Goal: Task Accomplishment & Management: Complete application form

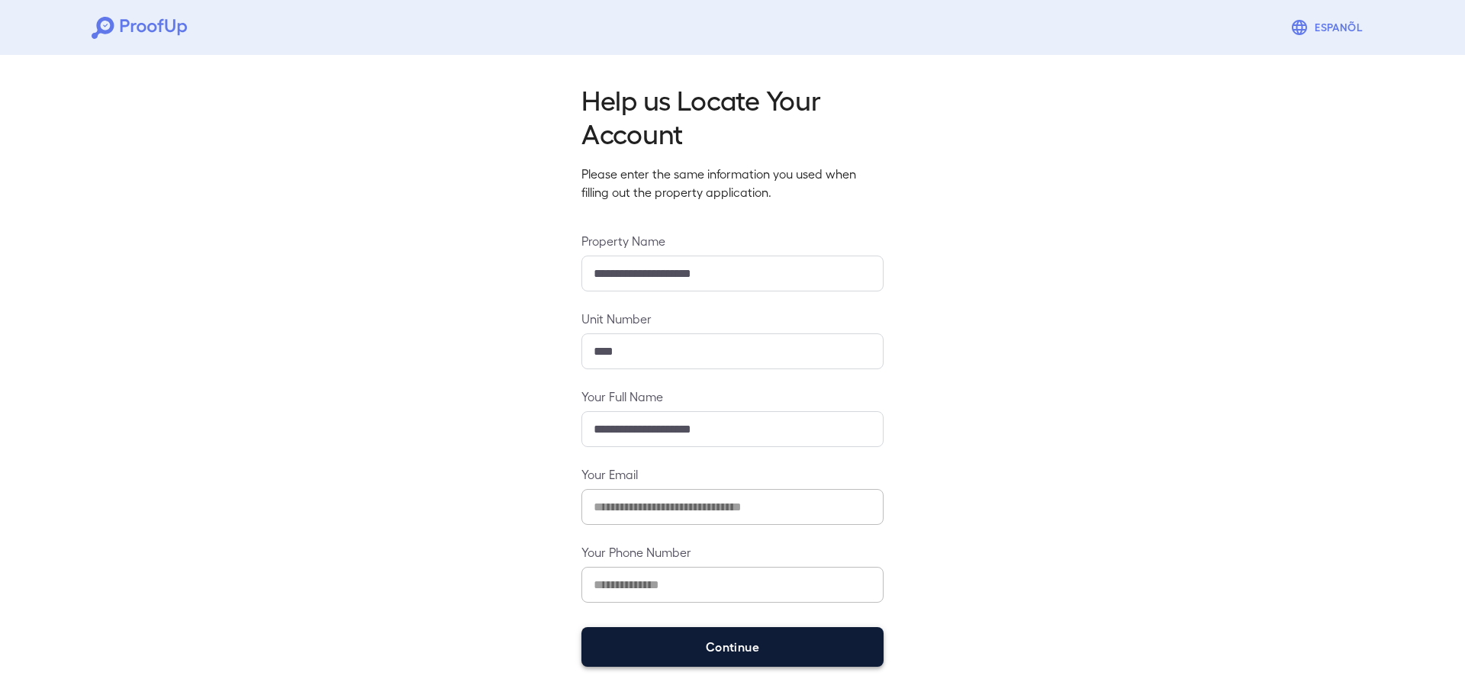
click at [822, 656] on button "Continue" at bounding box center [732, 647] width 302 height 40
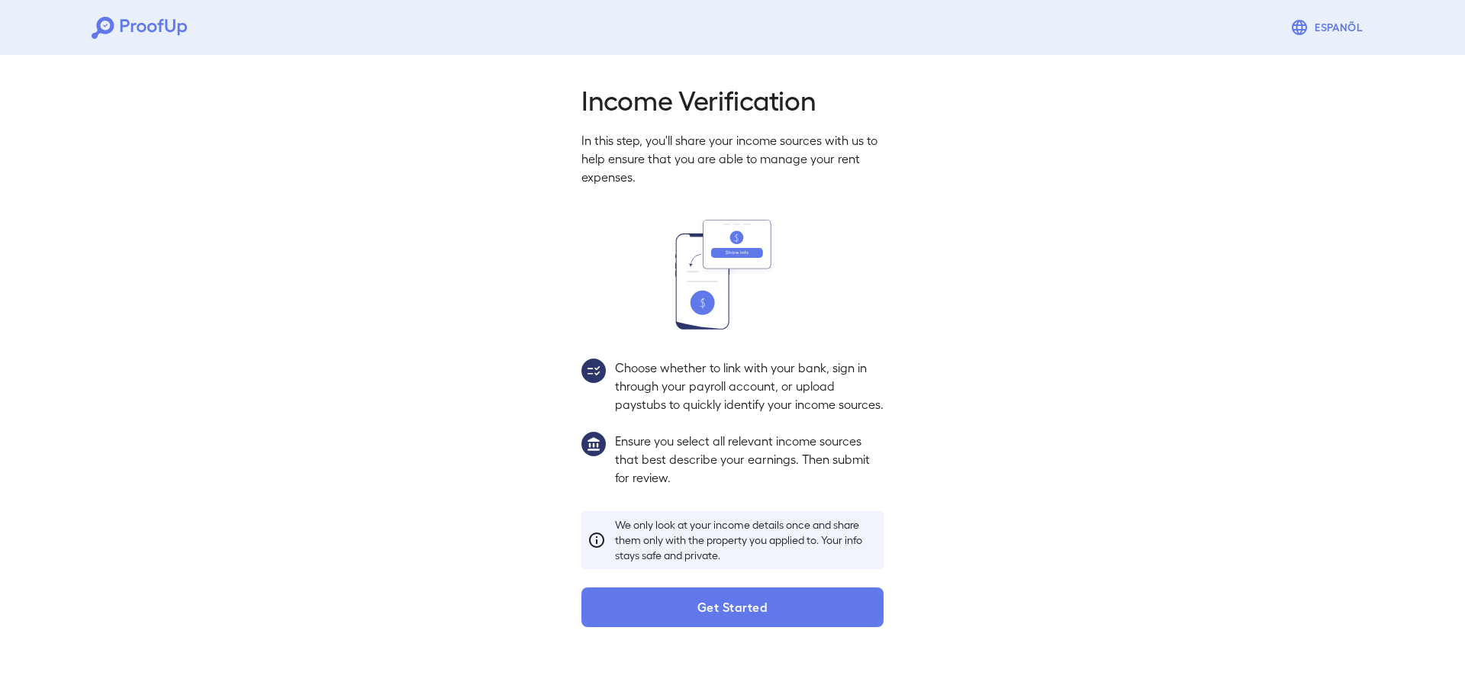
click at [701, 627] on button "Get Started" at bounding box center [732, 607] width 302 height 40
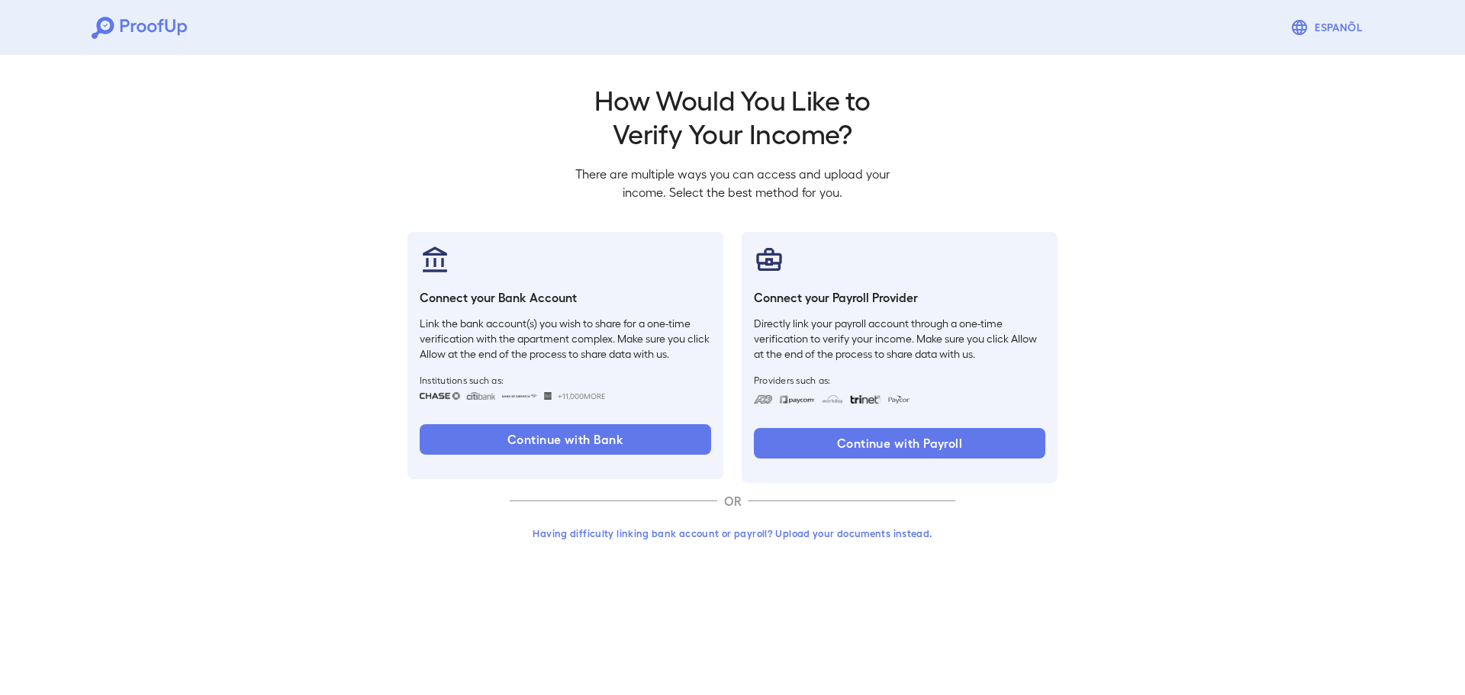
click at [790, 536] on button "Having difficulty linking bank account or payroll? Upload your documents instea…" at bounding box center [733, 533] width 446 height 27
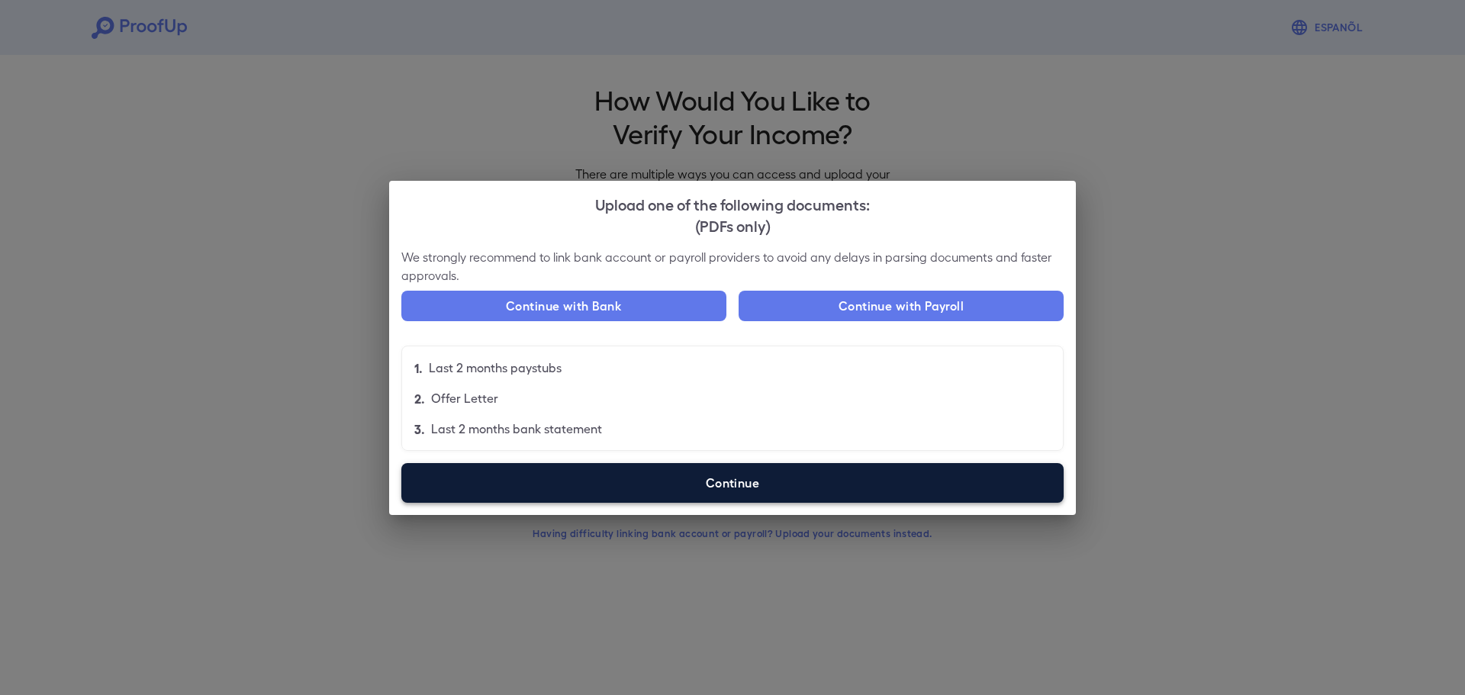
click at [787, 484] on label "Continue" at bounding box center [732, 483] width 662 height 40
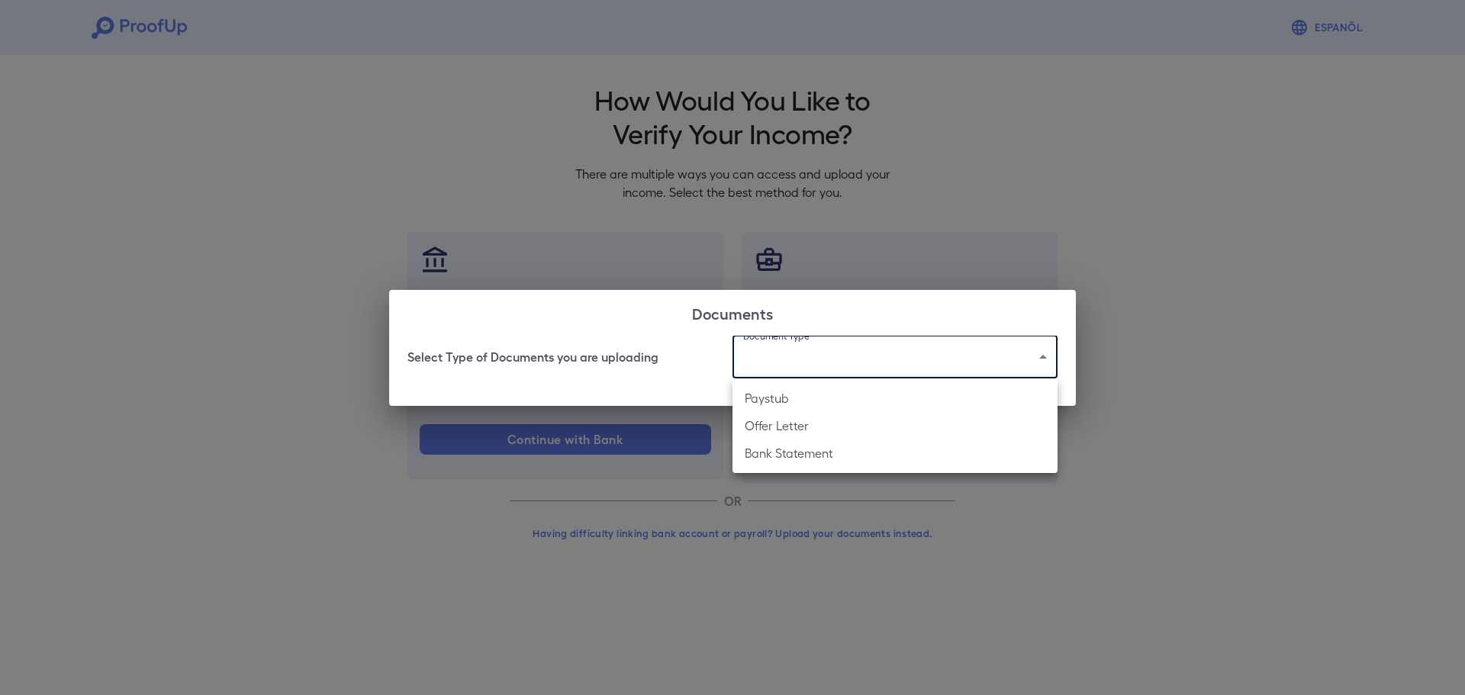
click at [745, 361] on body "Espanõl Go back How Would You Like to Verify Your Income? There are multiple wa…" at bounding box center [732, 291] width 1465 height 583
drag, startPoint x: 856, startPoint y: 445, endPoint x: 846, endPoint y: 407, distance: 38.7
click at [846, 407] on ul "Paystub Offer Letter Bank Statement" at bounding box center [894, 425] width 325 height 95
click at [846, 407] on li "Paystub" at bounding box center [894, 398] width 325 height 27
type input "*******"
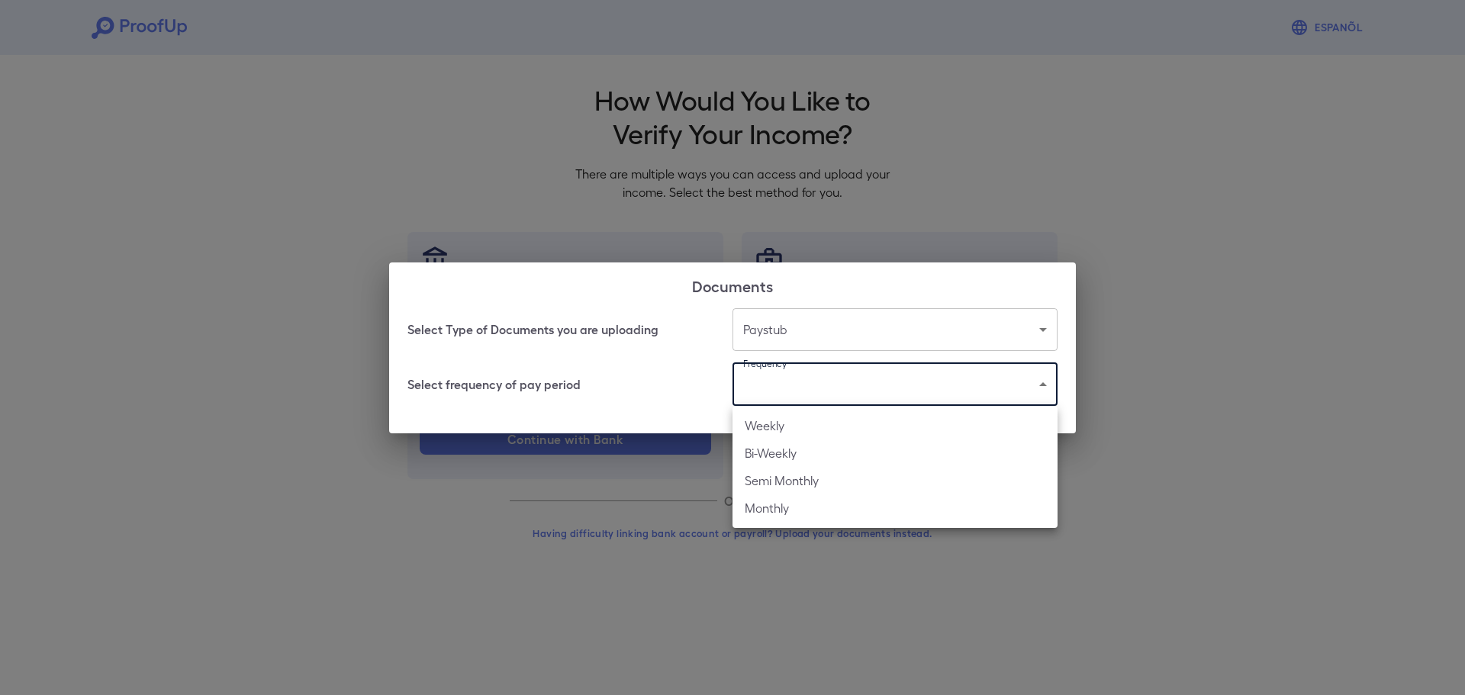
click at [839, 376] on body "Espanõl Go back How Would You Like to Verify Your Income? There are multiple wa…" at bounding box center [732, 291] width 1465 height 583
click at [819, 427] on li "Weekly" at bounding box center [894, 425] width 325 height 27
type input "******"
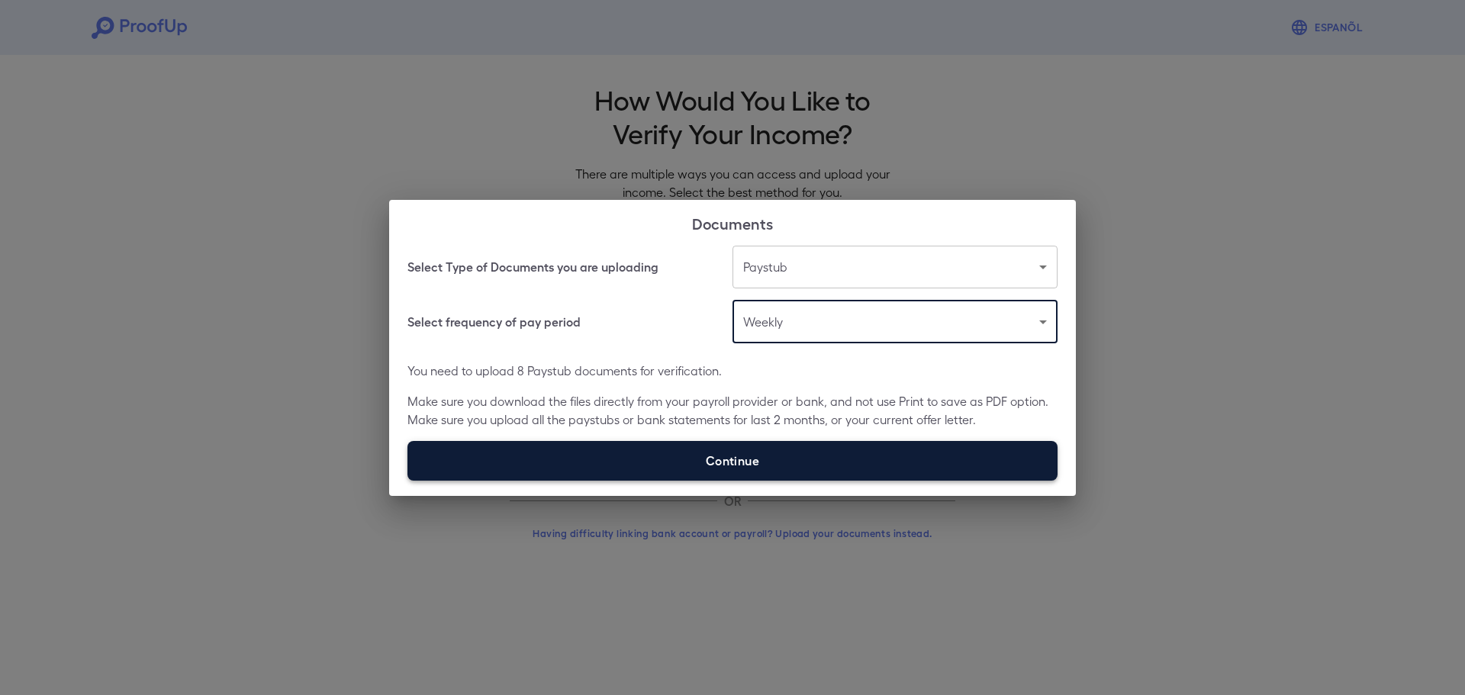
click at [632, 470] on label "Continue" at bounding box center [732, 461] width 650 height 40
click at [408, 480] on input "Continue" at bounding box center [407, 480] width 1 height 1
type input "**********"
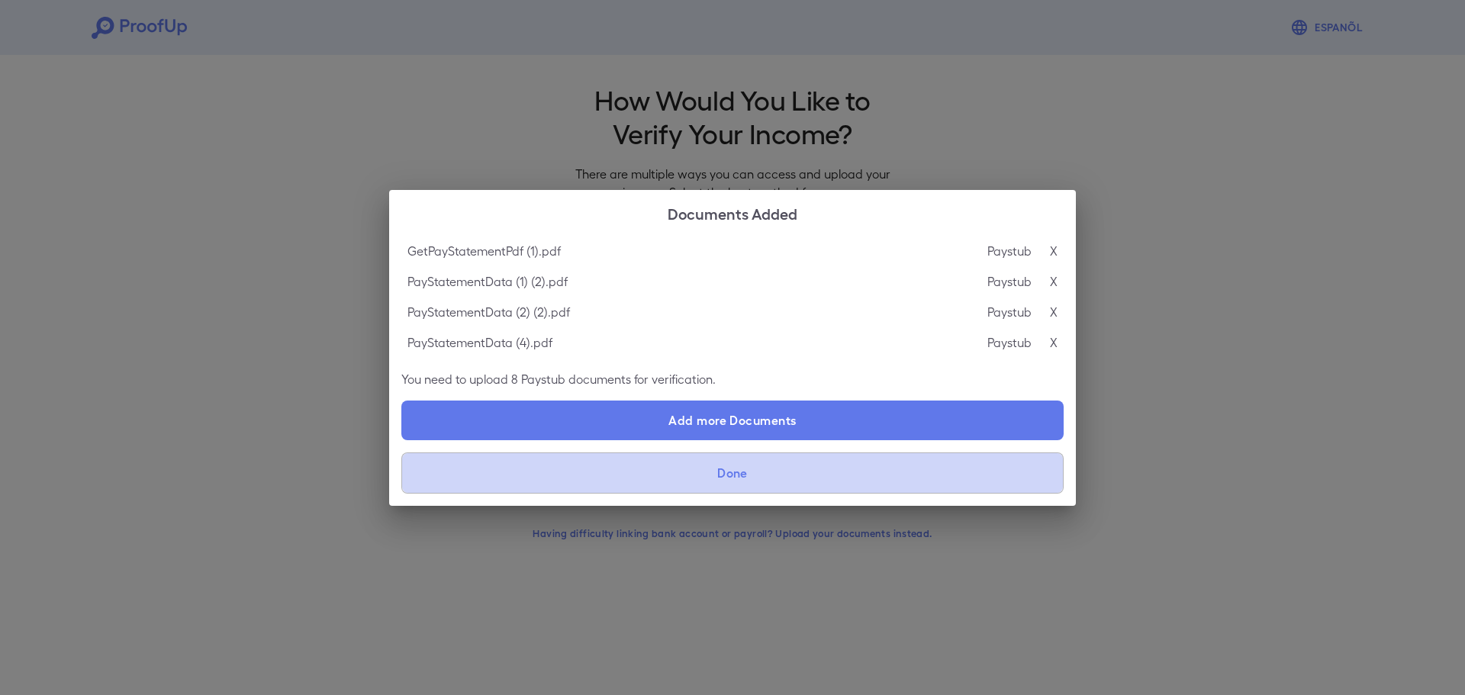
click at [760, 485] on button "Done" at bounding box center [732, 472] width 662 height 41
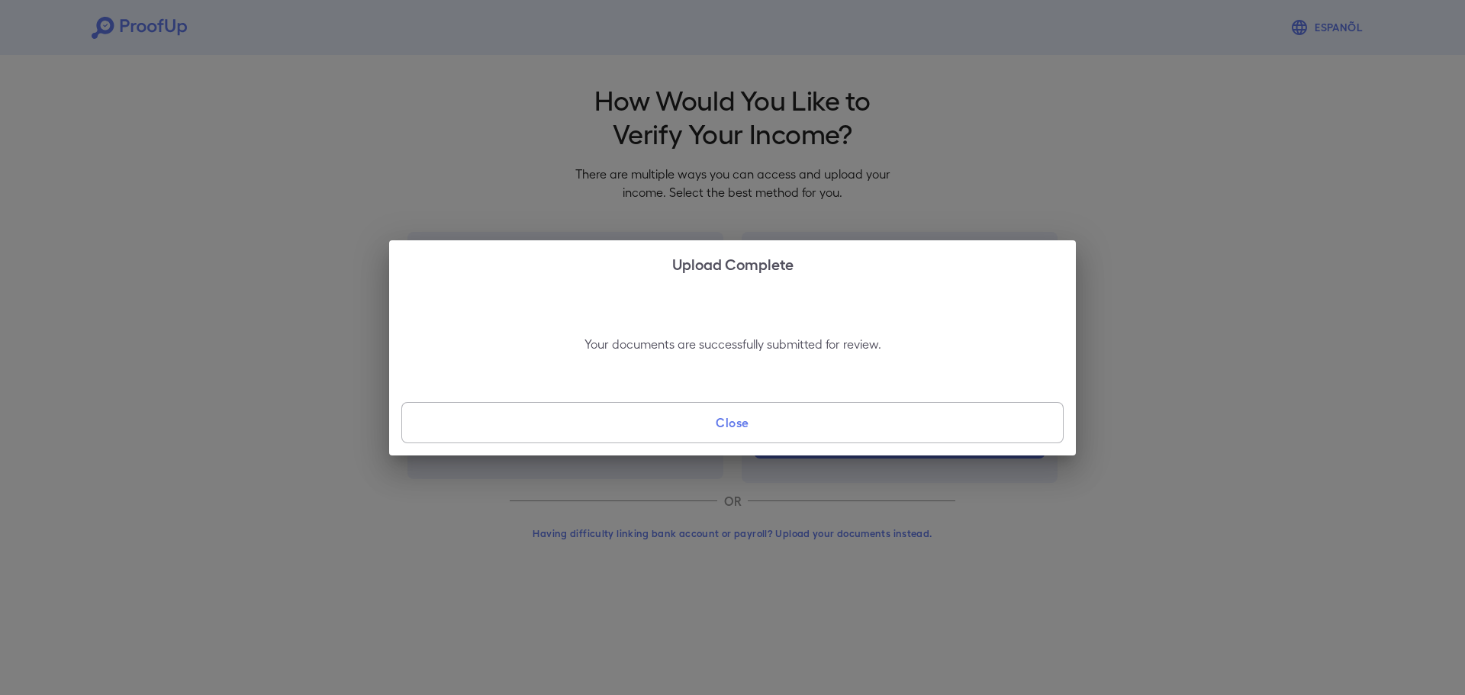
click at [717, 420] on button "Close" at bounding box center [732, 422] width 662 height 41
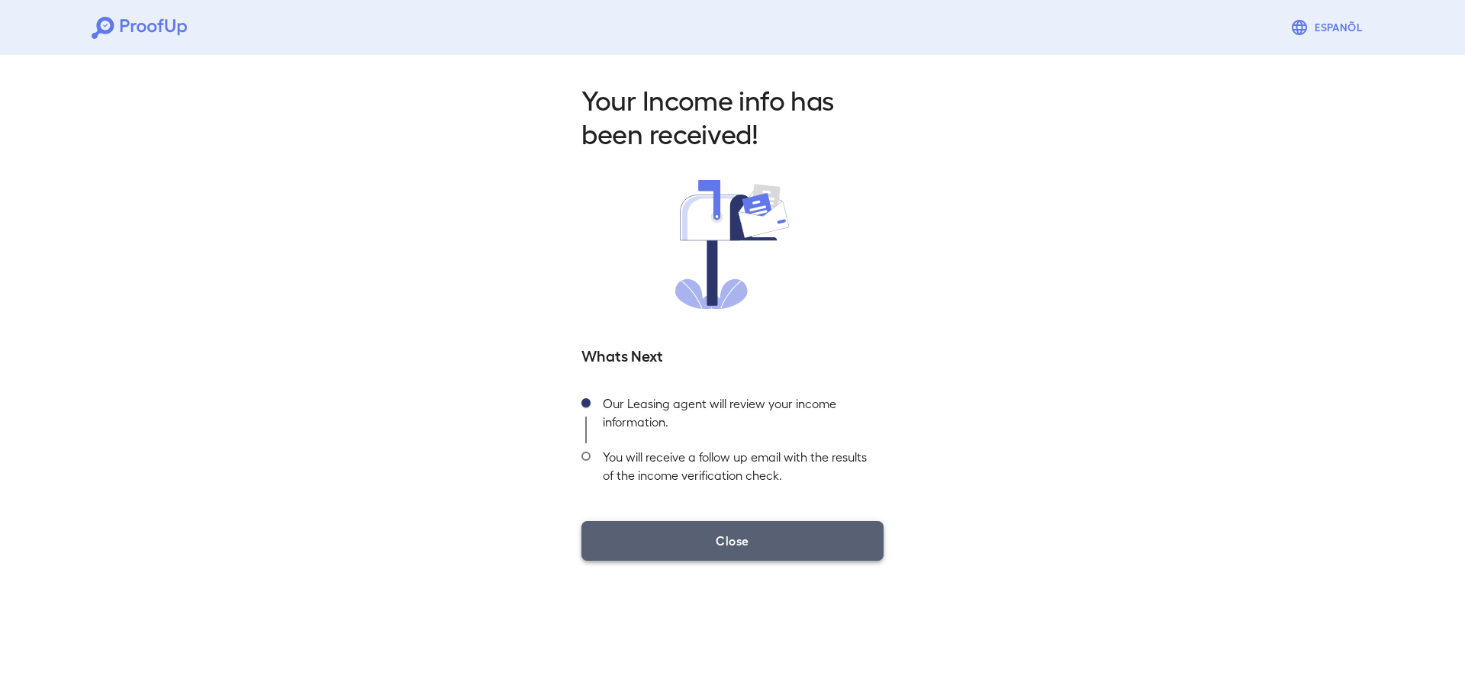
click at [771, 523] on button "Close" at bounding box center [732, 541] width 302 height 40
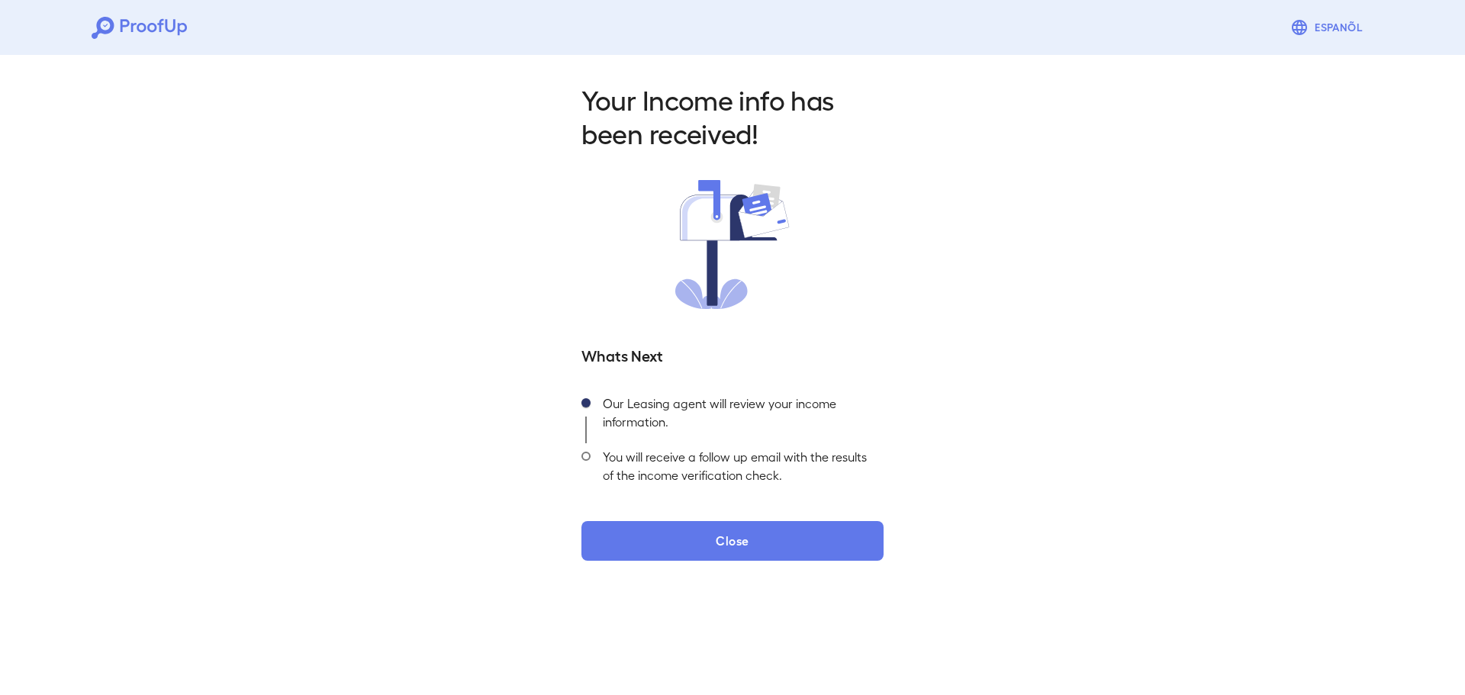
click at [777, 569] on div "Your Income info has been received! Whats Next Our Leasing agent will review yo…" at bounding box center [732, 317] width 1465 height 536
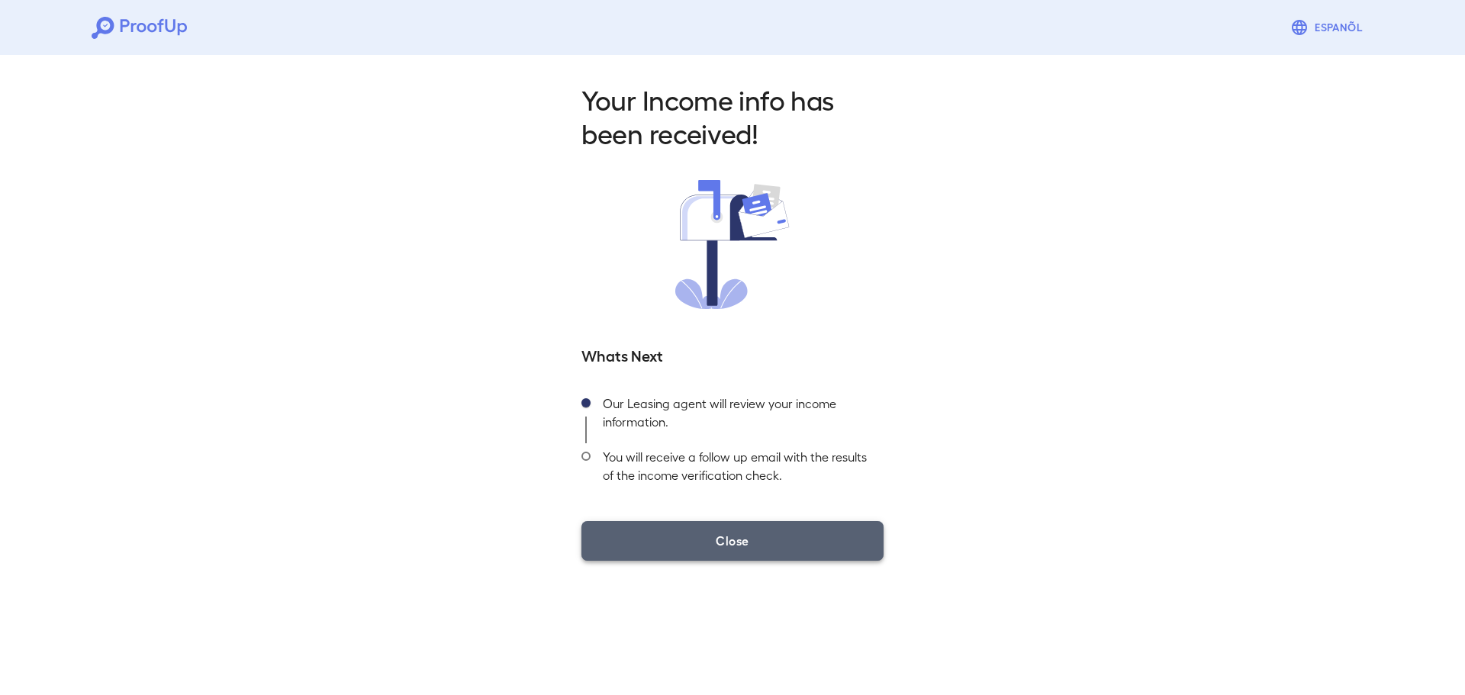
click at [779, 554] on button "Close" at bounding box center [732, 541] width 302 height 40
